Goal: Transaction & Acquisition: Purchase product/service

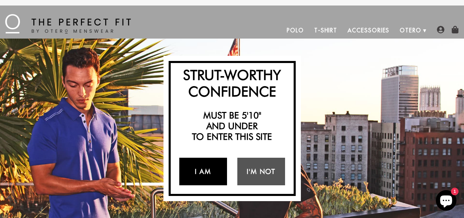
click at [207, 173] on link "I Am" at bounding box center [203, 171] width 48 height 28
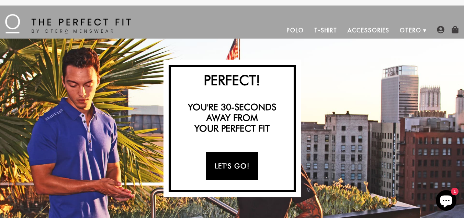
click at [247, 164] on link "Let's Go!" at bounding box center [232, 166] width 52 height 28
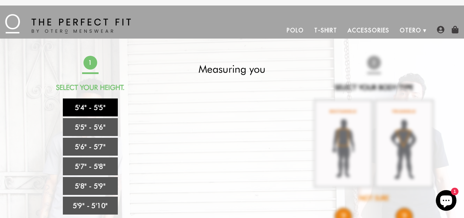
click at [86, 109] on link "5'4" - 5'5"" at bounding box center [90, 107] width 55 height 18
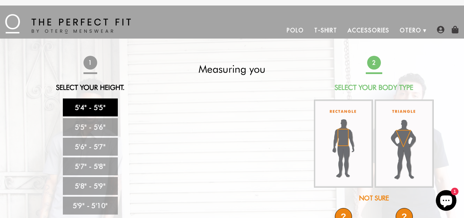
click at [325, 31] on link "T-Shirt" at bounding box center [325, 30] width 33 height 17
